Goal: Find specific page/section: Find specific page/section

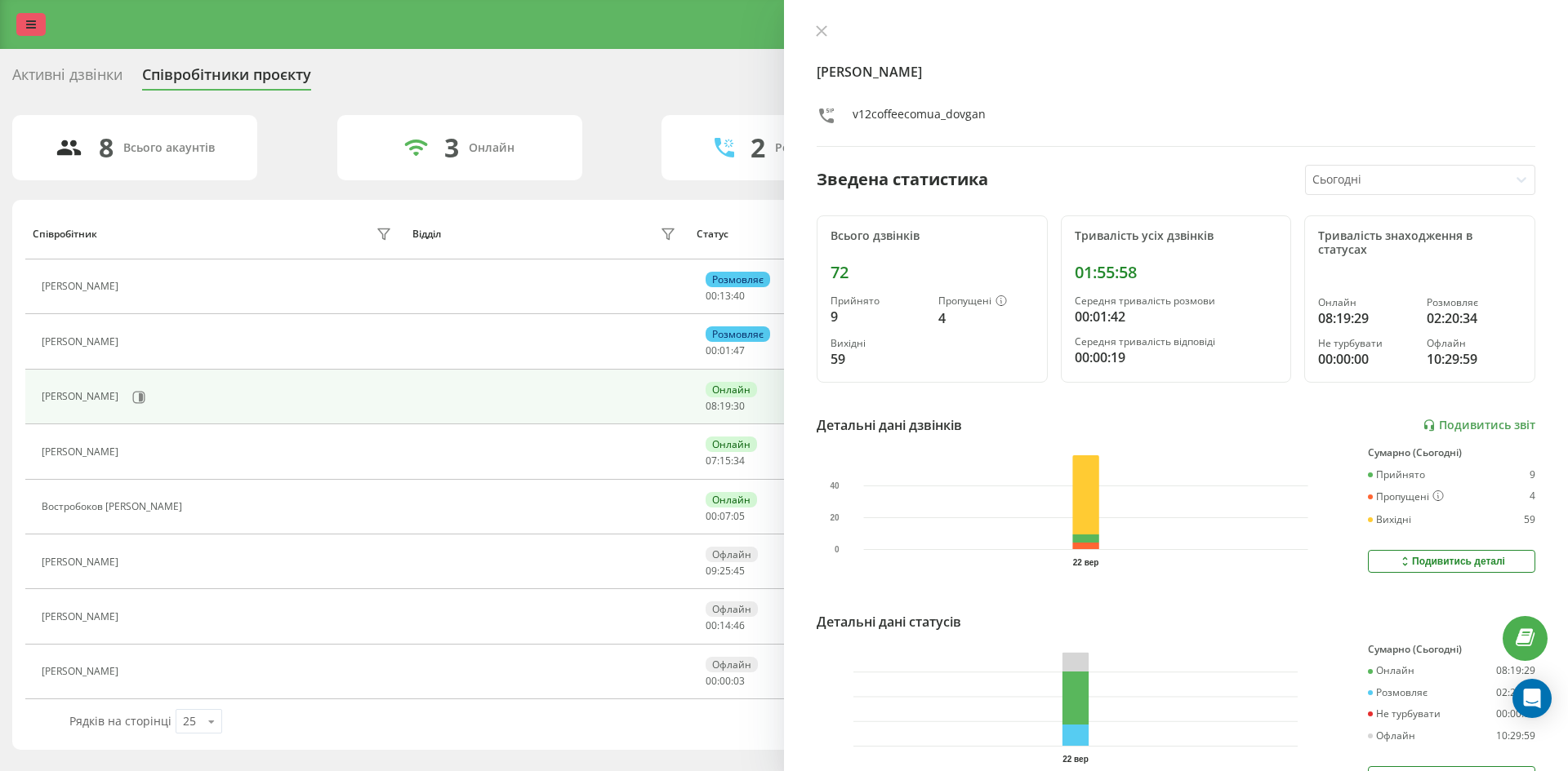
drag, startPoint x: 24, startPoint y: 22, endPoint x: 37, endPoint y: 31, distance: 15.8
click at [24, 22] on link at bounding box center [31, 24] width 29 height 23
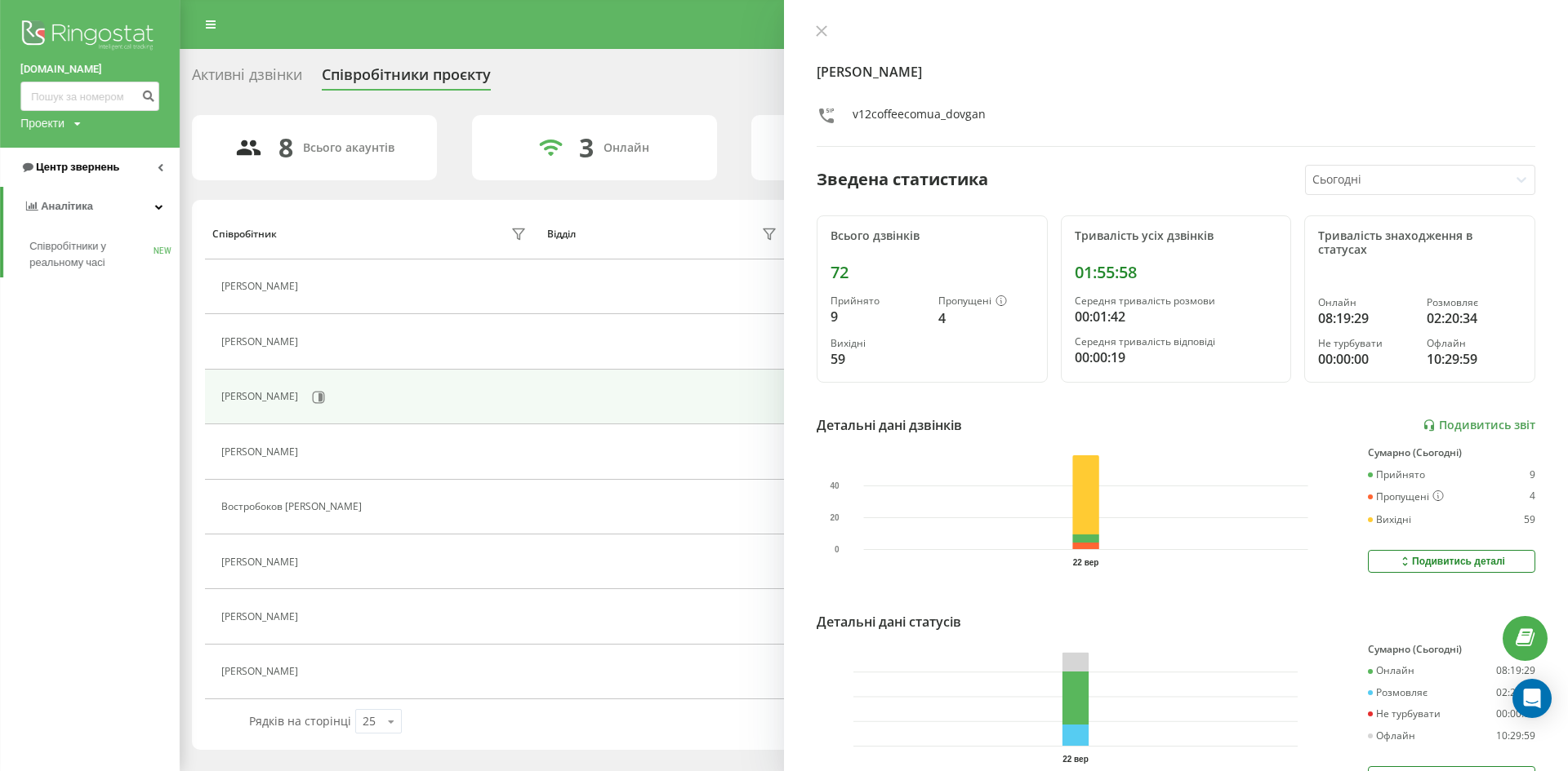
click at [78, 173] on span "Центр звернень" at bounding box center [78, 167] width 84 height 13
click at [80, 272] on span "Звіт про пропущені необроблені дзвінки" at bounding box center [100, 275] width 142 height 33
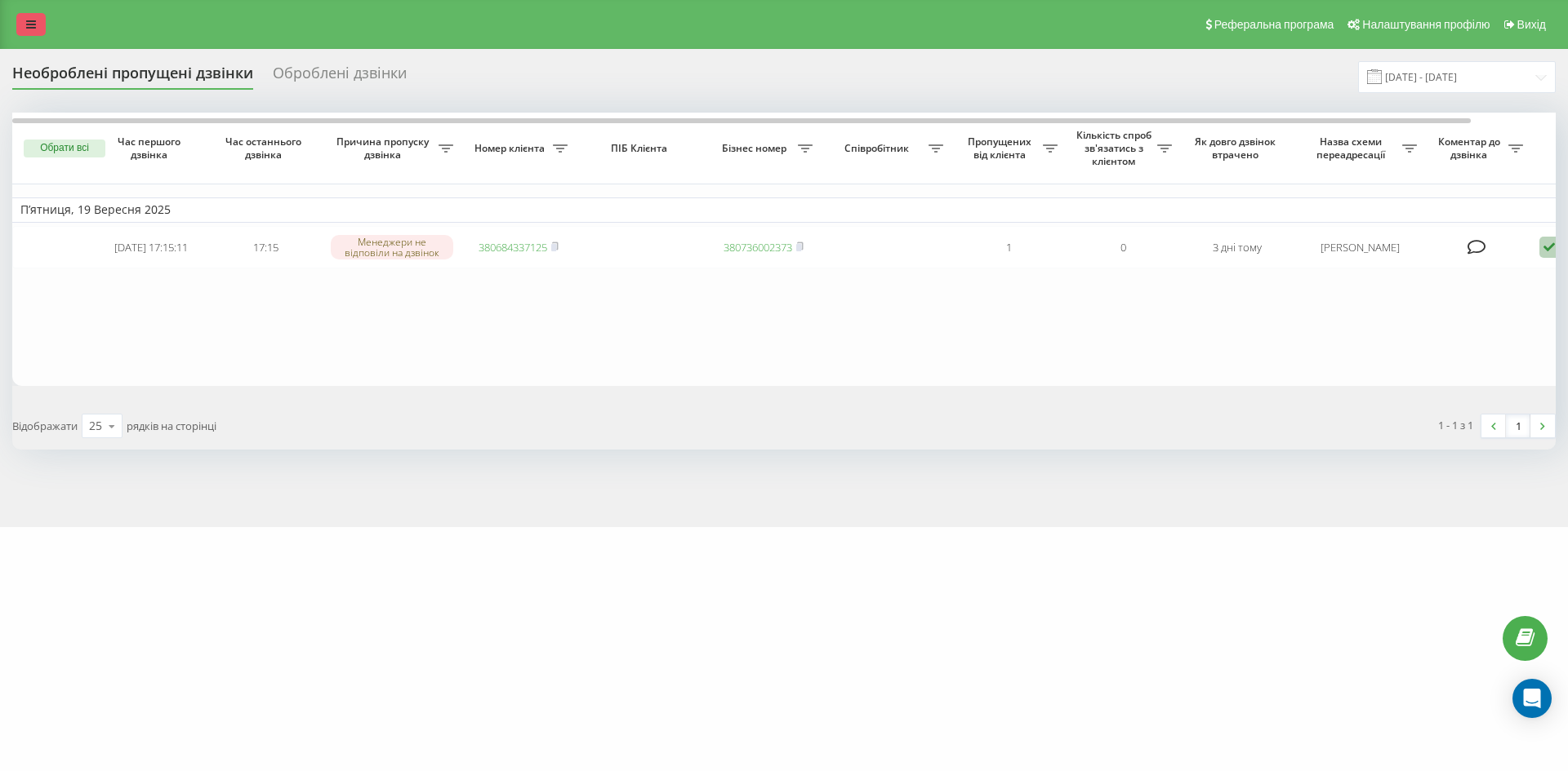
click at [38, 24] on link at bounding box center [31, 24] width 29 height 23
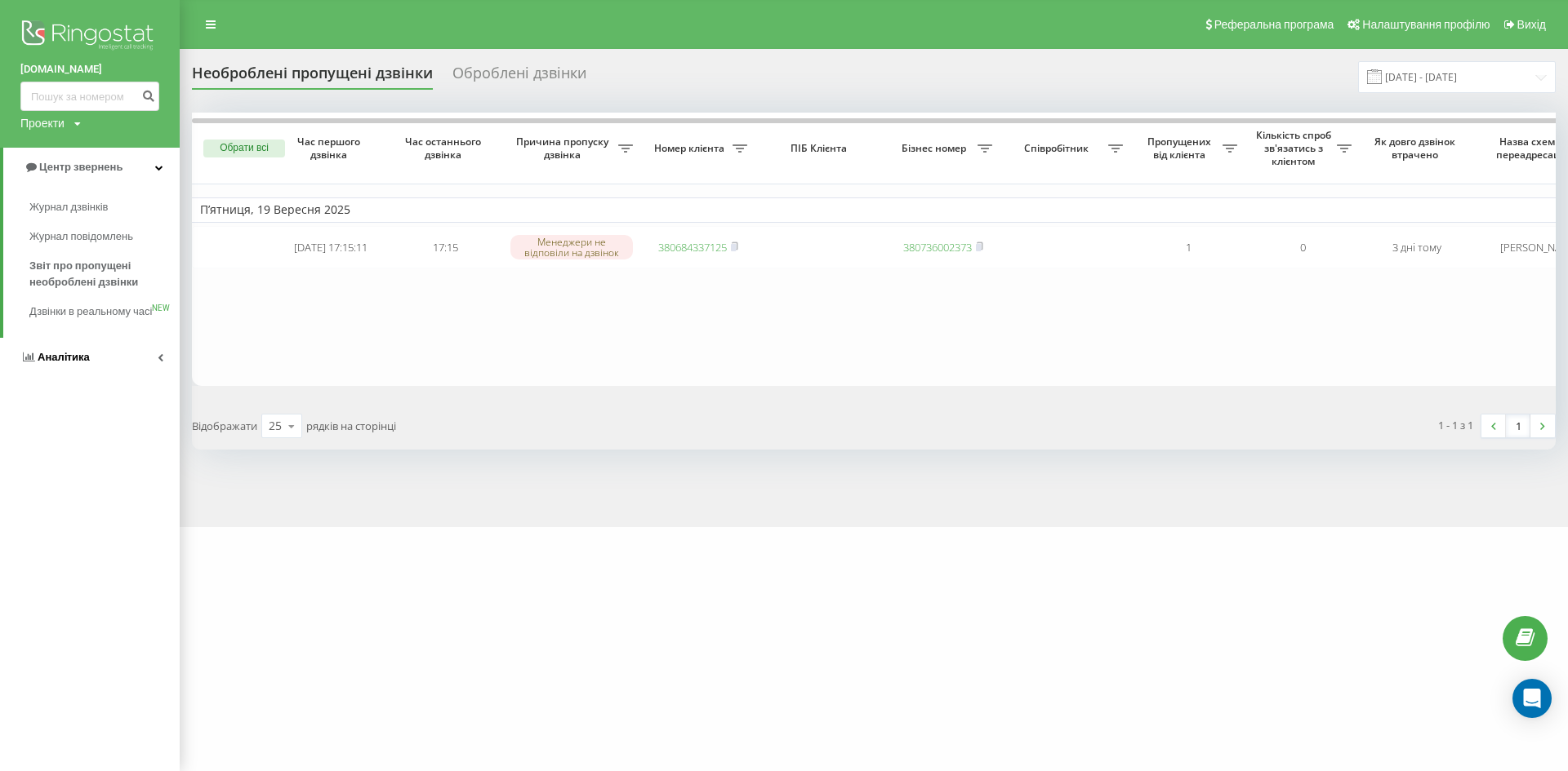
click at [57, 363] on span "Аналiтика" at bounding box center [64, 356] width 52 height 13
click at [78, 269] on span "Співробітники у реальному часі" at bounding box center [91, 254] width 124 height 33
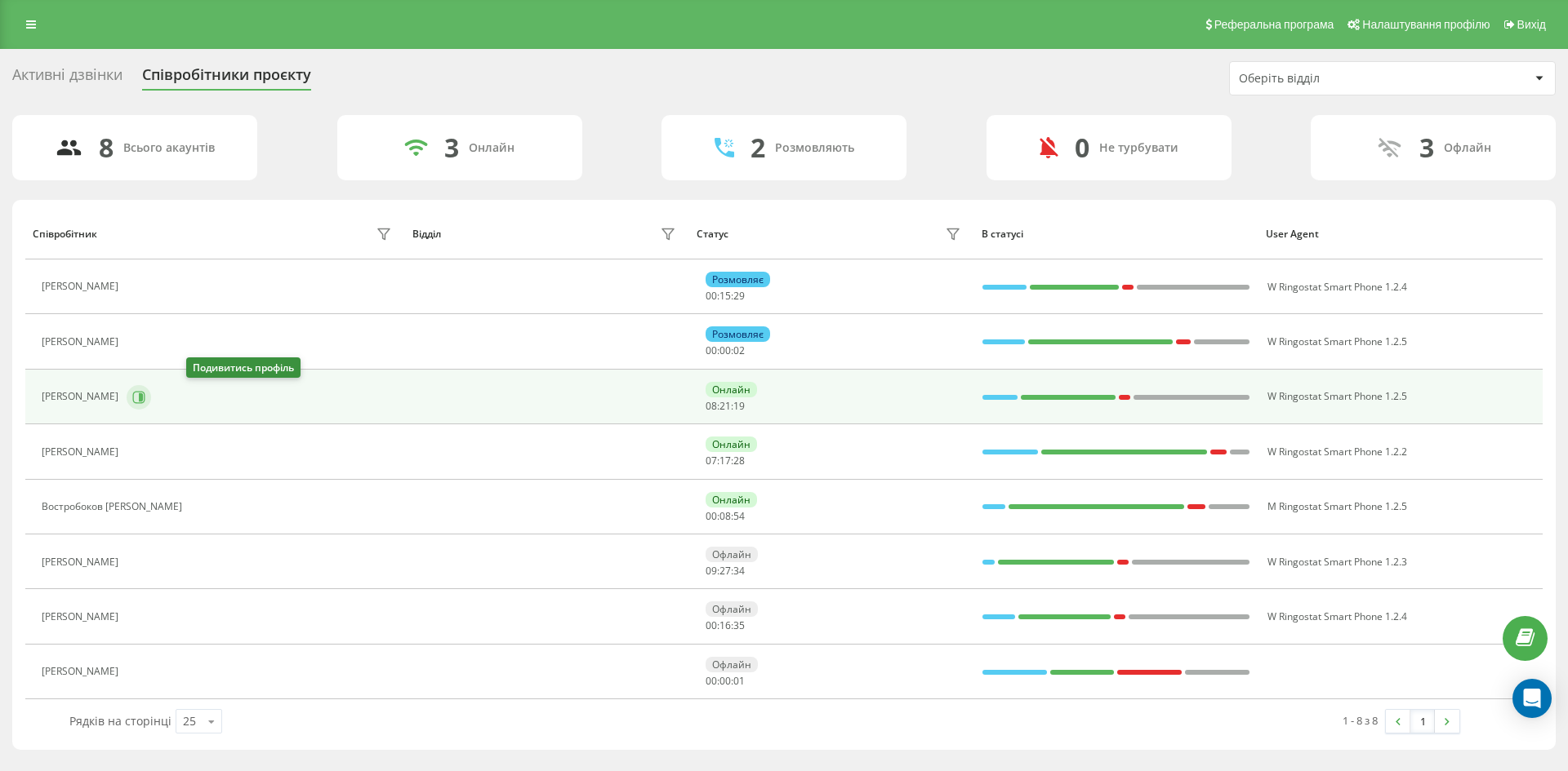
click at [151, 397] on button at bounding box center [138, 397] width 24 height 24
